Goal: Task Accomplishment & Management: Use online tool/utility

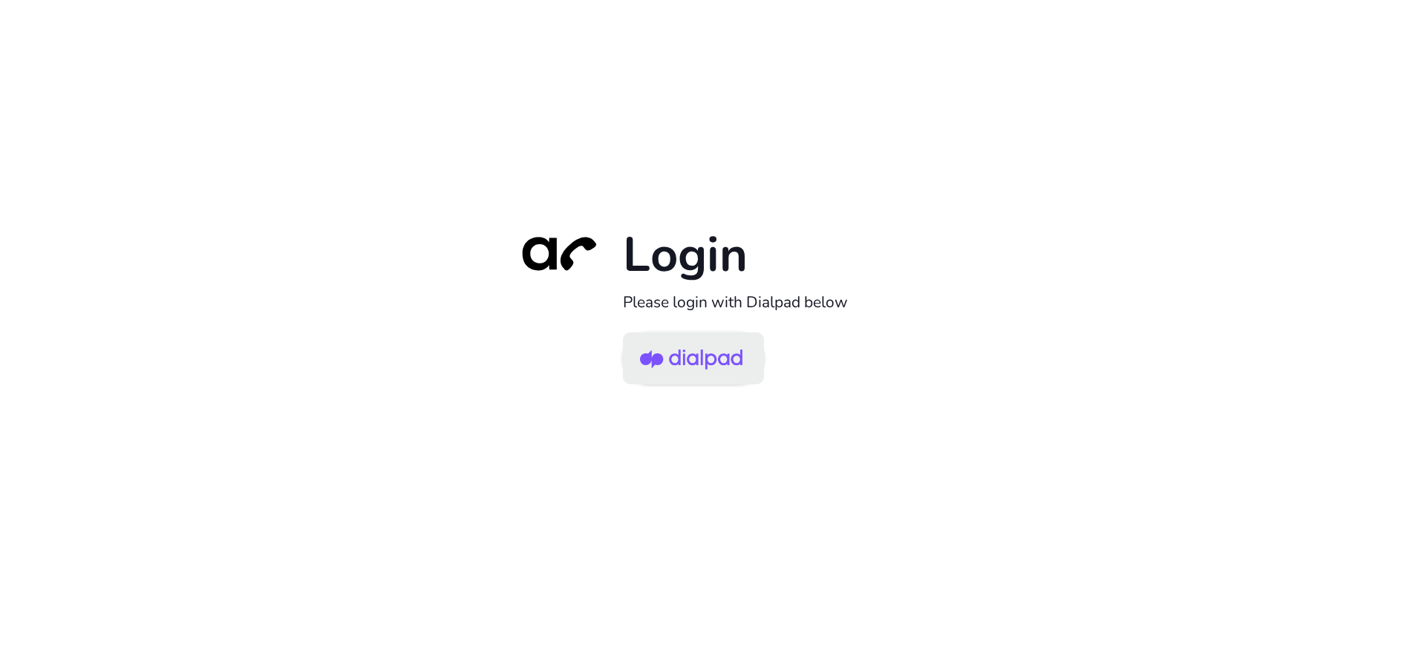
click at [720, 353] on img at bounding box center [691, 360] width 102 height 48
click at [699, 356] on img at bounding box center [691, 360] width 102 height 48
click at [707, 359] on img at bounding box center [691, 360] width 102 height 48
